Goal: Complete application form: Complete application form

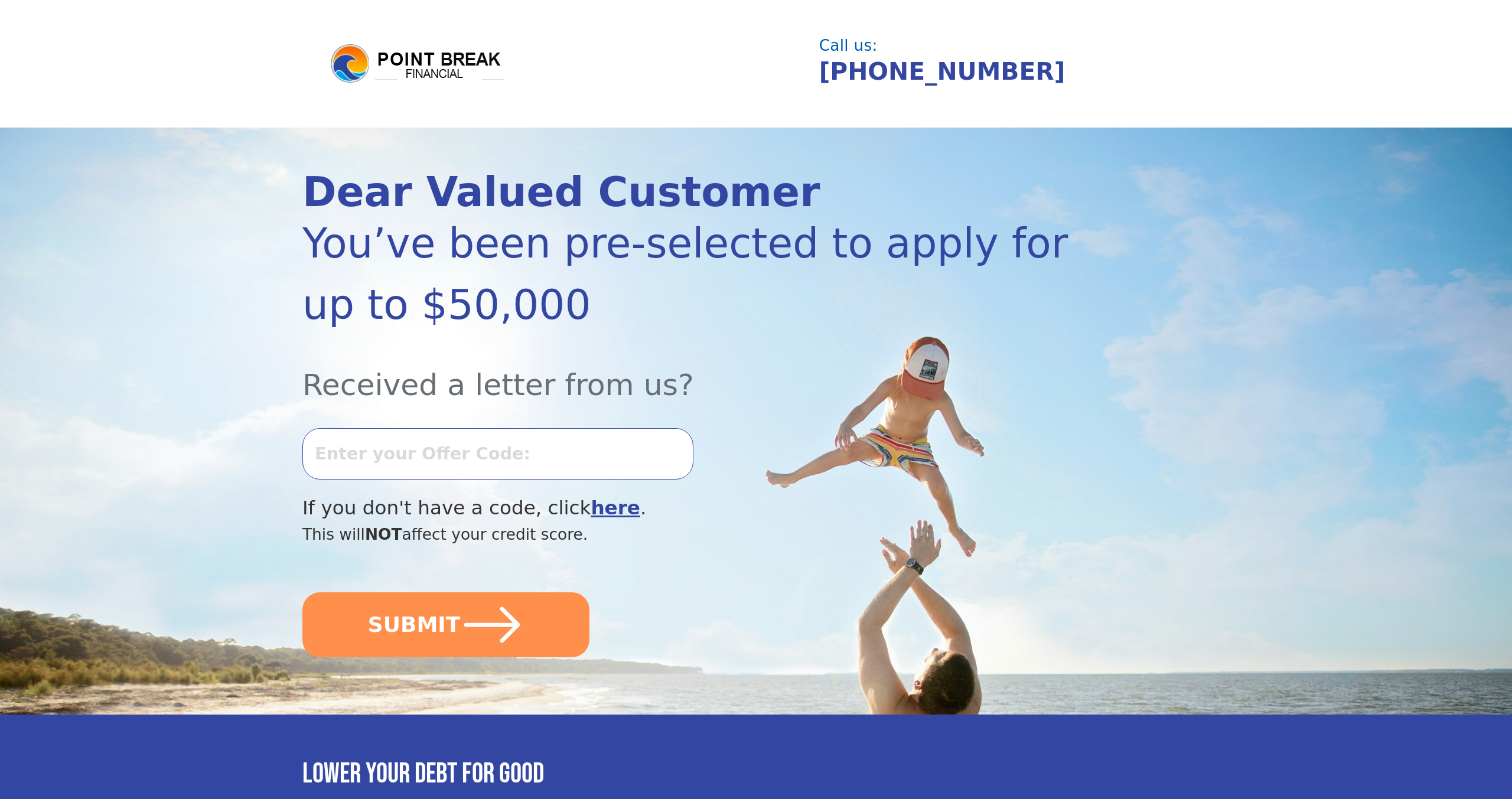
click at [439, 454] on input "text" at bounding box center [497, 454] width 391 height 51
type input "0827L891218"
click at [302, 593] on button "SUBMIT" at bounding box center [446, 625] width 287 height 65
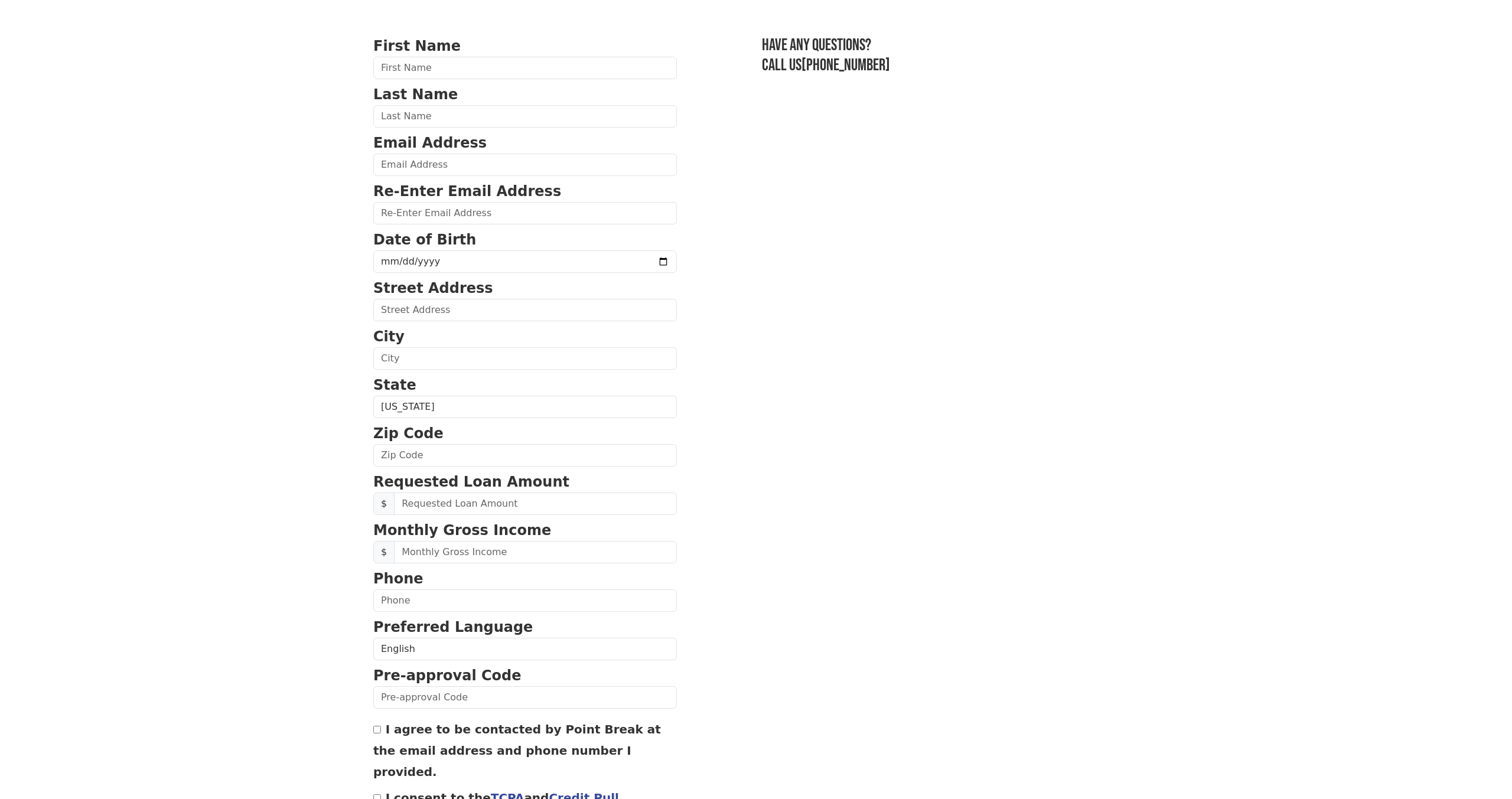
scroll to position [63, 0]
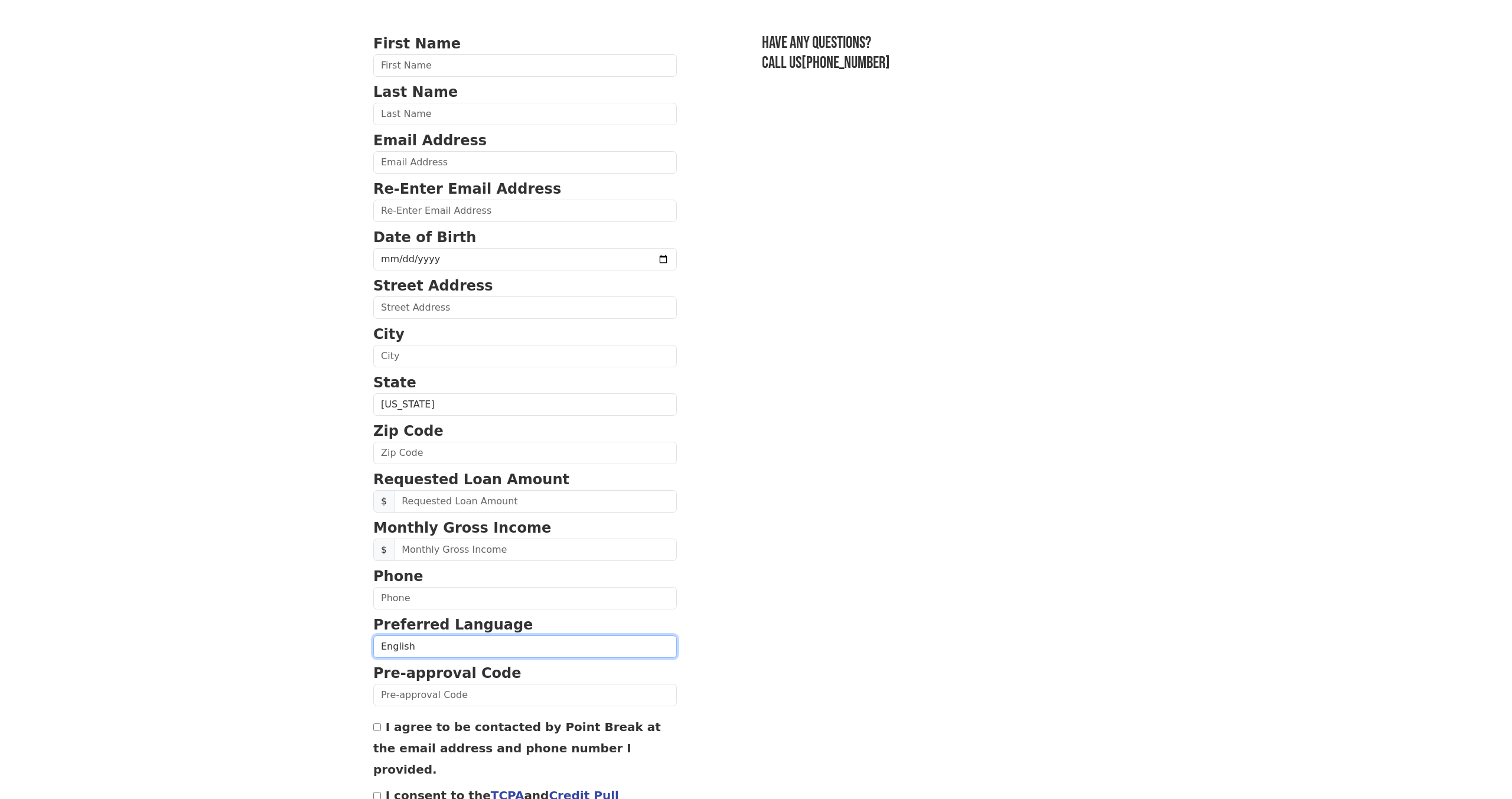
click at [474, 655] on select "English Spanish" at bounding box center [525, 646] width 304 height 22
select select "Spanish"
click at [373, 635] on select "English Spanish" at bounding box center [525, 646] width 304 height 22
click at [702, 618] on section "First Name Last Name Email Address Re-Enter Email Address Date of Birth Street …" at bounding box center [756, 454] width 765 height 842
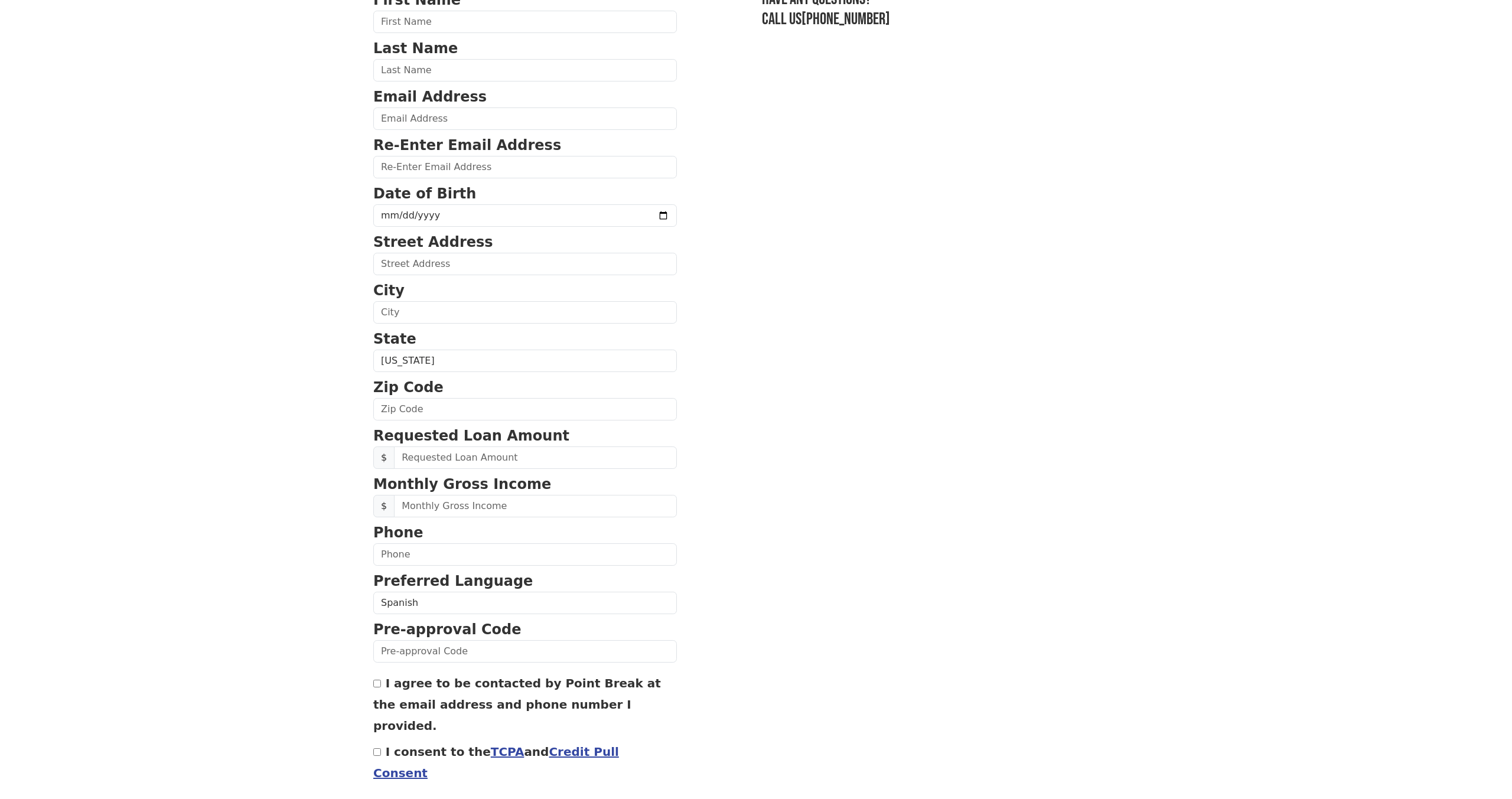
scroll to position [111, 0]
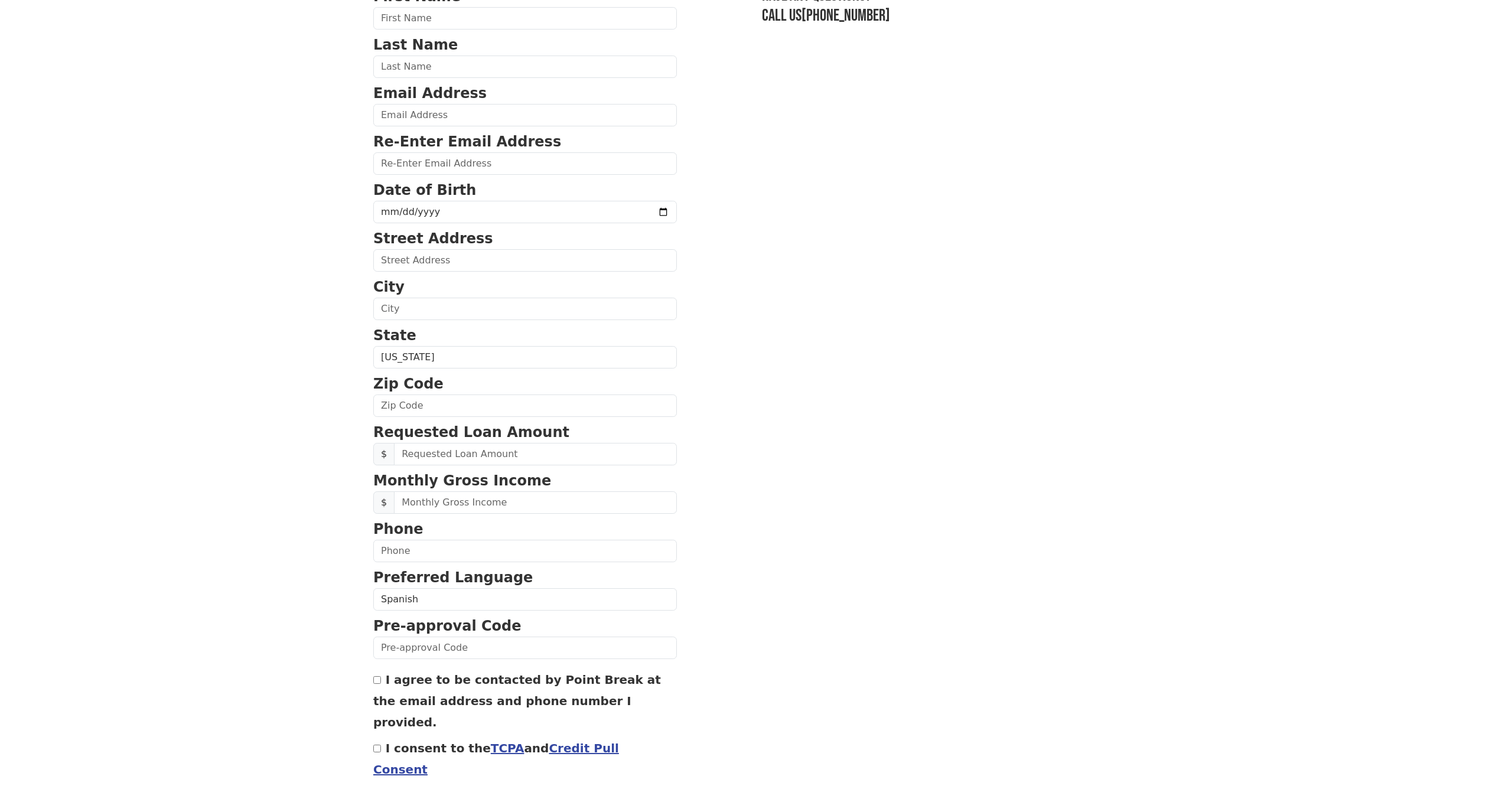
click at [663, 655] on section "First Name Last Name Email Address Re-Enter Email Address Date of Birth Street …" at bounding box center [756, 407] width 765 height 842
